Goal: Information Seeking & Learning: Learn about a topic

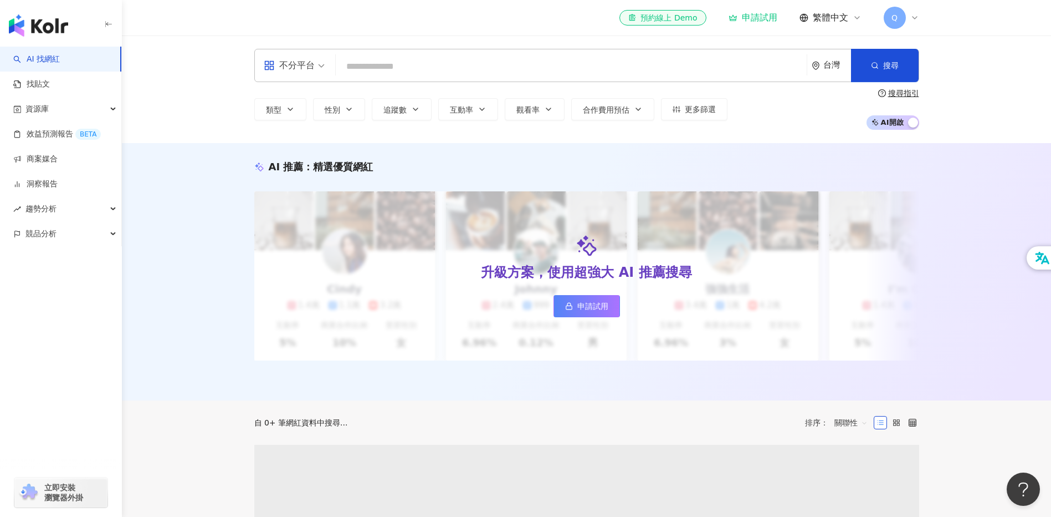
click at [505, 68] on input "search" at bounding box center [571, 66] width 462 height 21
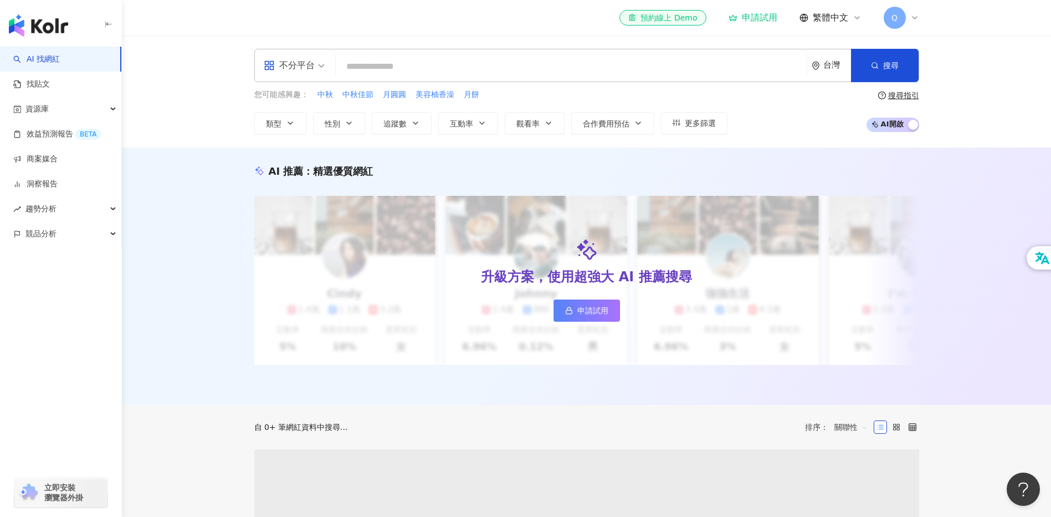
type input "**********"
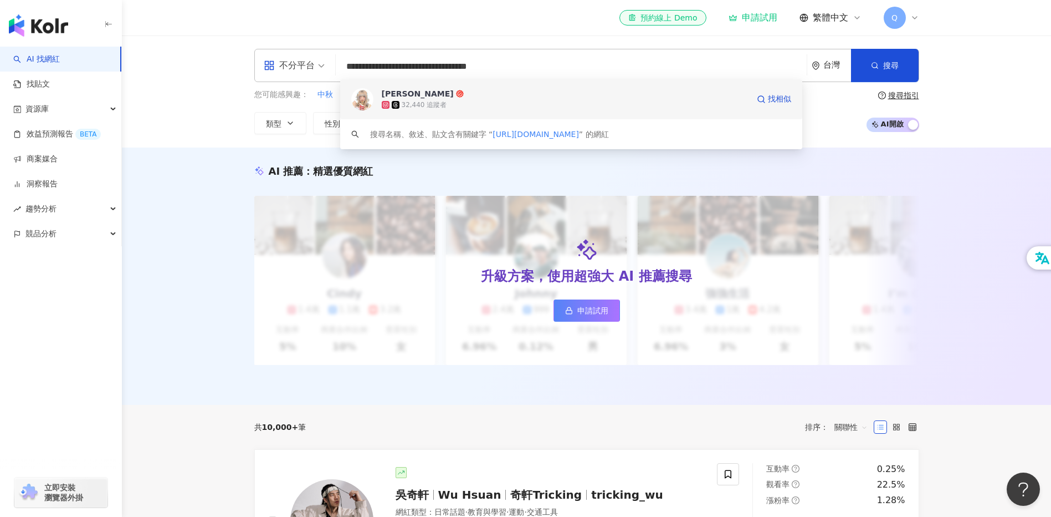
click at [423, 104] on div "32,440 追蹤者" at bounding box center [424, 104] width 45 height 9
